Goal: Transaction & Acquisition: Purchase product/service

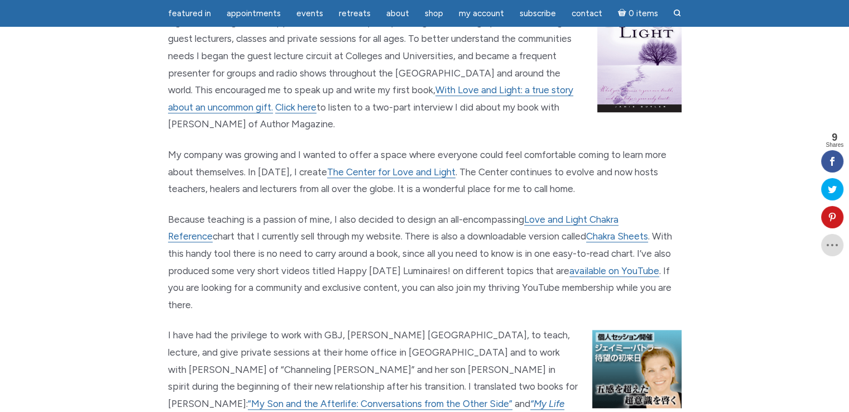
scroll to position [1034, 0]
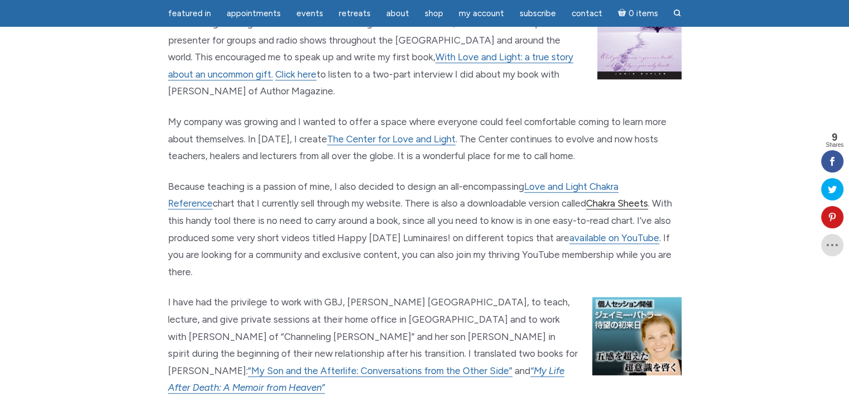
click at [586, 198] on link "Chakra Sheets" at bounding box center [617, 204] width 62 height 12
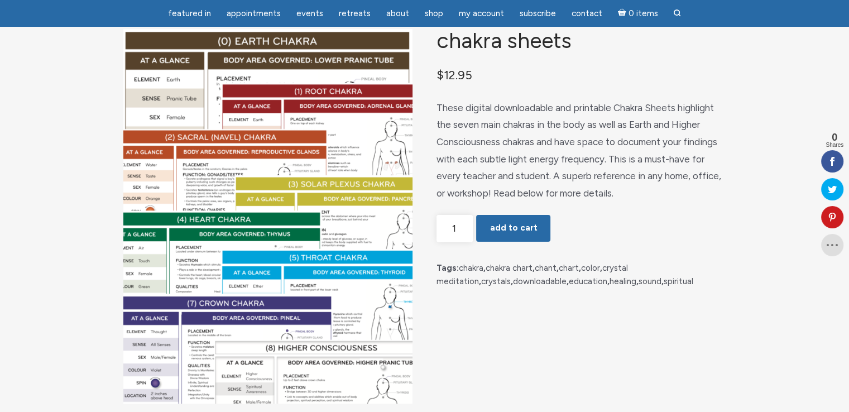
scroll to position [125, 0]
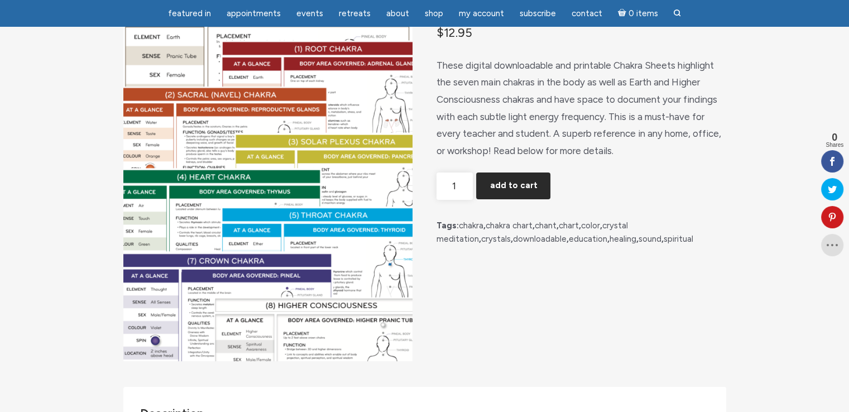
click at [516, 195] on button "Add to cart" at bounding box center [513, 186] width 74 height 27
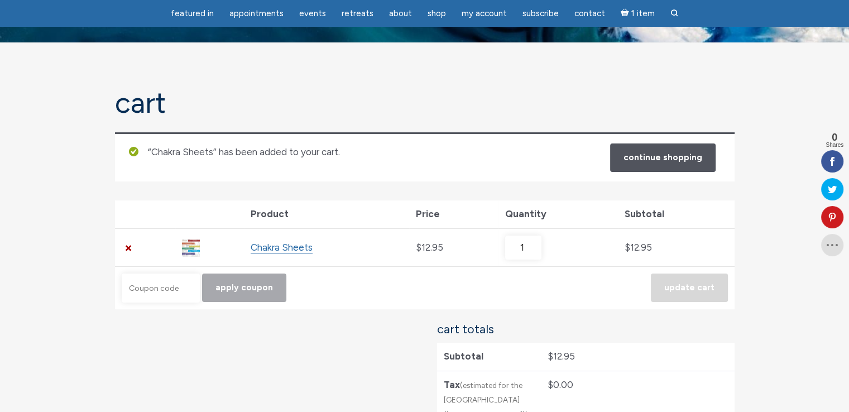
scroll to position [47, 0]
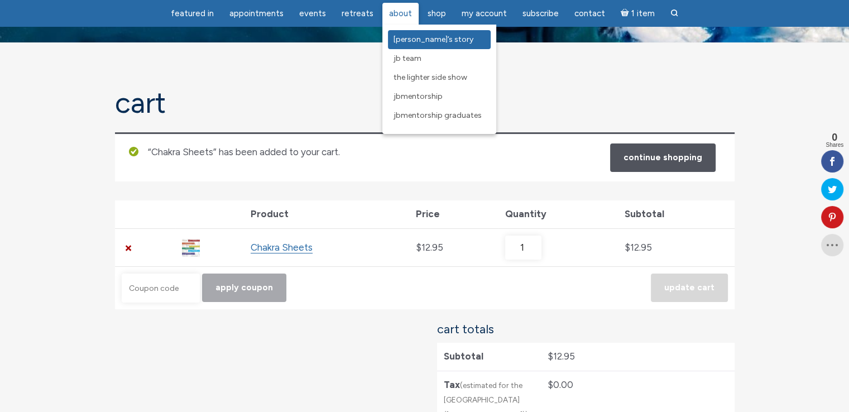
click at [403, 36] on span "[PERSON_NAME]’s Story" at bounding box center [434, 39] width 80 height 9
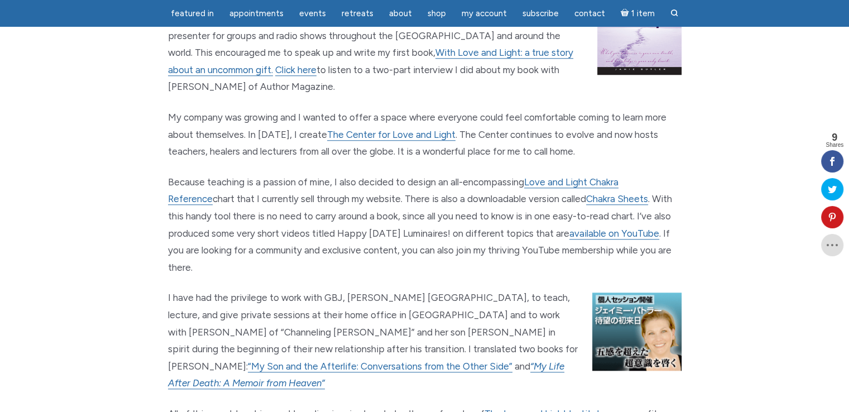
scroll to position [1061, 0]
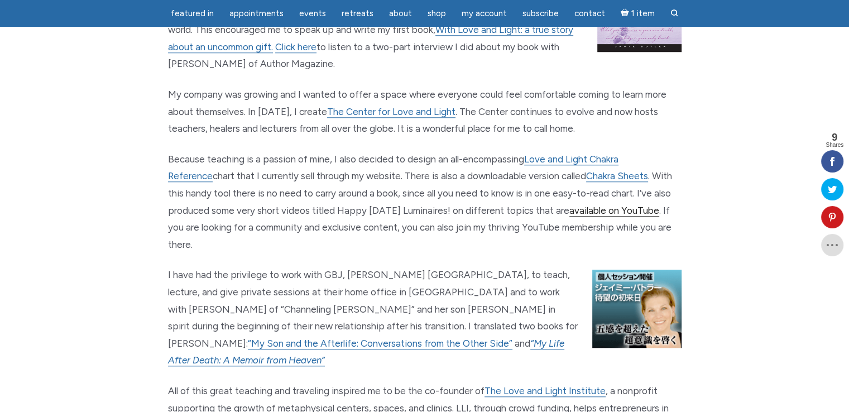
click at [585, 205] on link "available on YouTube" at bounding box center [615, 211] width 90 height 12
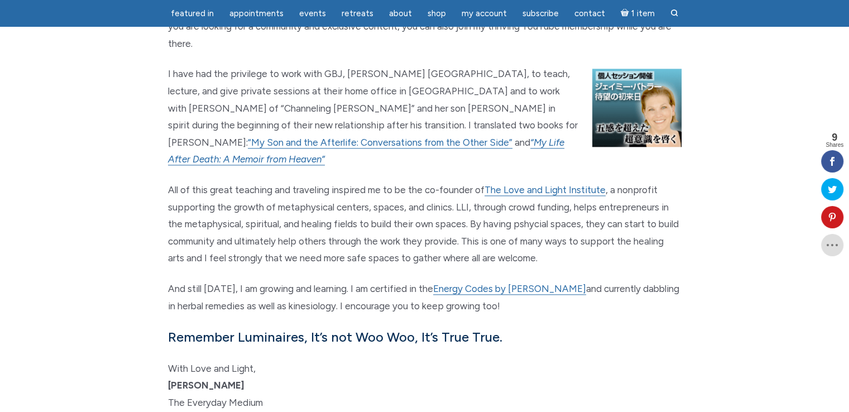
scroll to position [1283, 0]
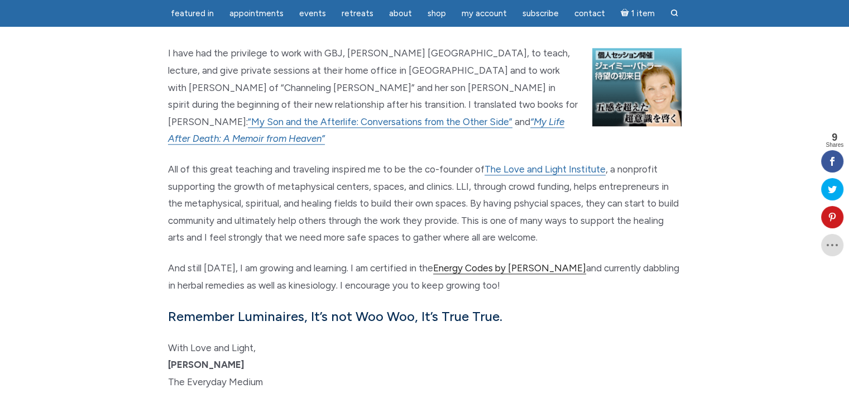
click at [507, 262] on link "Energy Codes by [PERSON_NAME]" at bounding box center [509, 268] width 153 height 12
